Goal: Check status

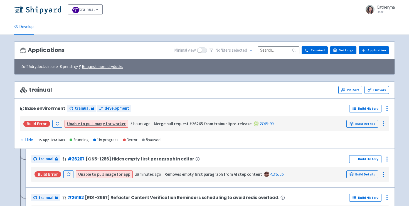
click at [266, 53] on input at bounding box center [278, 50] width 42 height 8
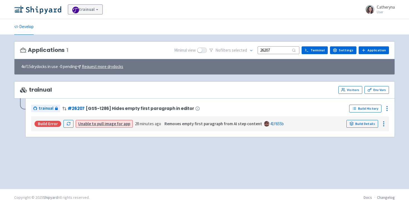
type input "26207"
